Goal: Information Seeking & Learning: Check status

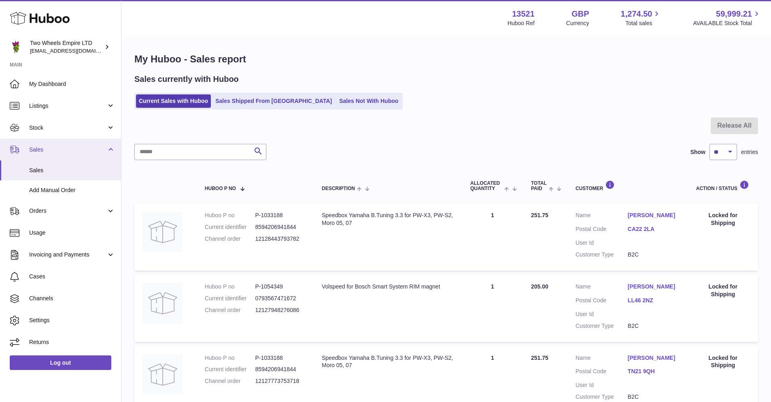
click at [46, 147] on span "Sales" at bounding box center [67, 150] width 77 height 8
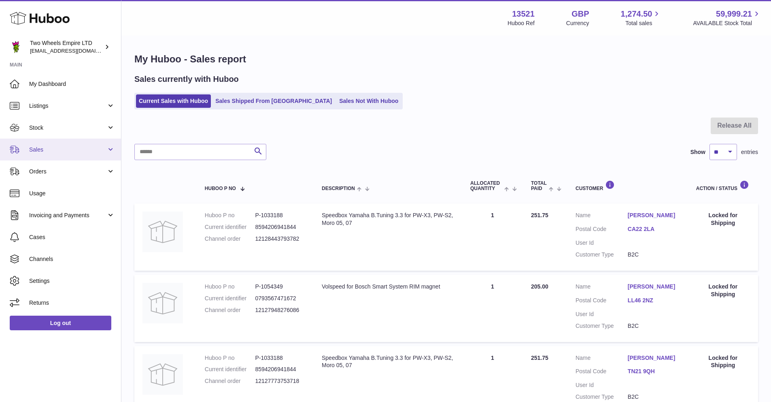
click at [48, 149] on span "Sales" at bounding box center [67, 150] width 77 height 8
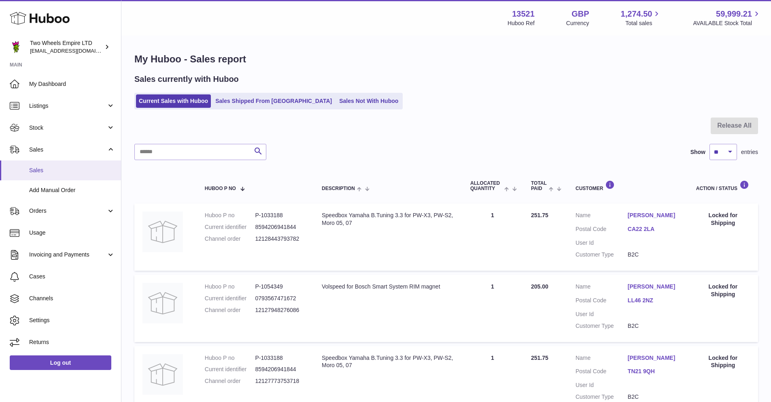
click at [42, 166] on link "Sales" at bounding box center [60, 170] width 121 height 20
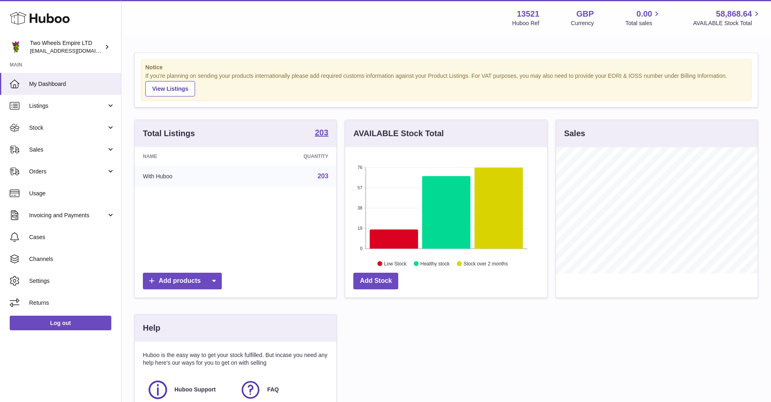
scroll to position [126, 202]
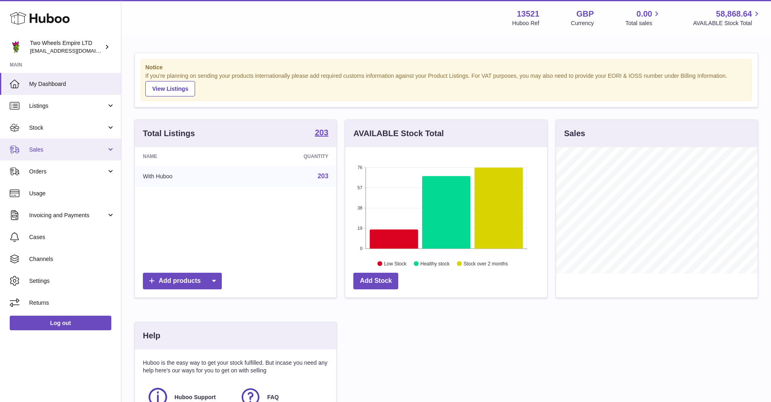
click at [58, 146] on span "Sales" at bounding box center [67, 150] width 77 height 8
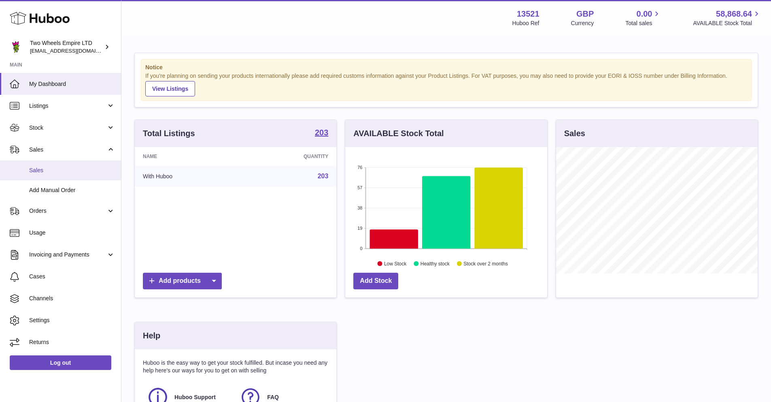
click at [53, 165] on link "Sales" at bounding box center [60, 170] width 121 height 20
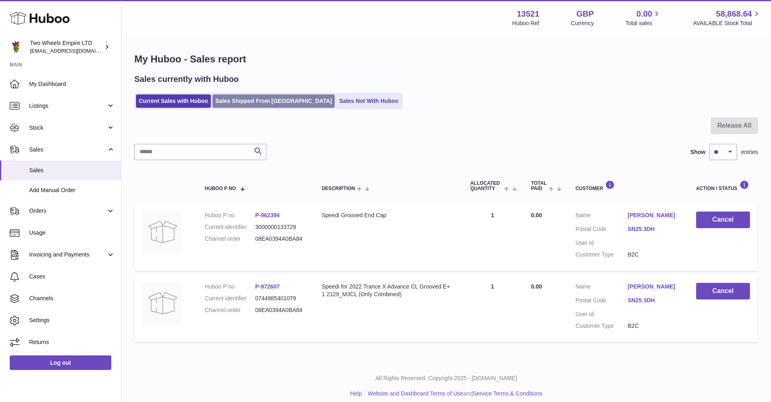
click at [259, 102] on link "Sales Shipped From Huboo" at bounding box center [273, 100] width 122 height 13
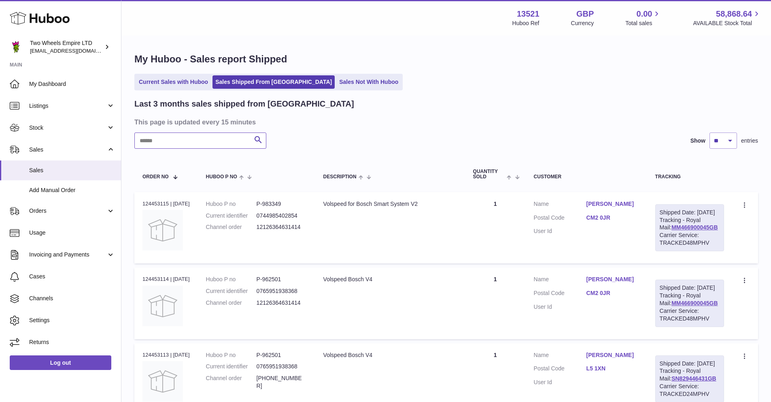
click at [214, 137] on input "text" at bounding box center [200, 140] width 132 height 16
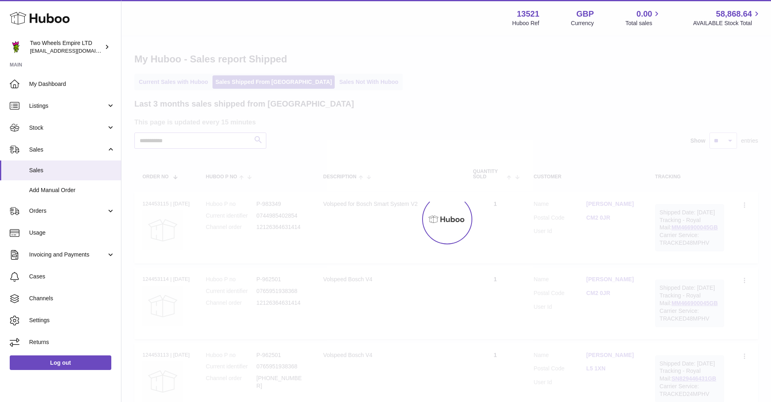
type input "**********"
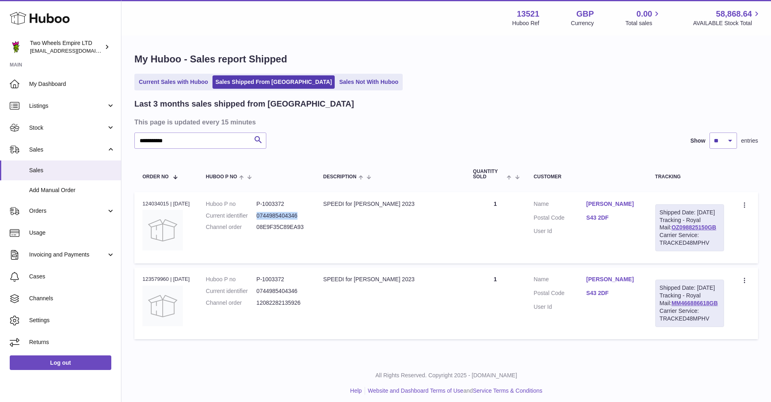
drag, startPoint x: 304, startPoint y: 215, endPoint x: 260, endPoint y: 215, distance: 43.7
click at [260, 215] on dl "Huboo P no P-1003372 Current identifier 0744985404346 Channel order 08E9F35C89E…" at bounding box center [256, 217] width 101 height 35
click at [307, 208] on dl "Huboo P no P-1003372 Current identifier 0744985404346 Channel order 08E9F35C89E…" at bounding box center [256, 217] width 101 height 35
